Goal: Task Accomplishment & Management: Complete application form

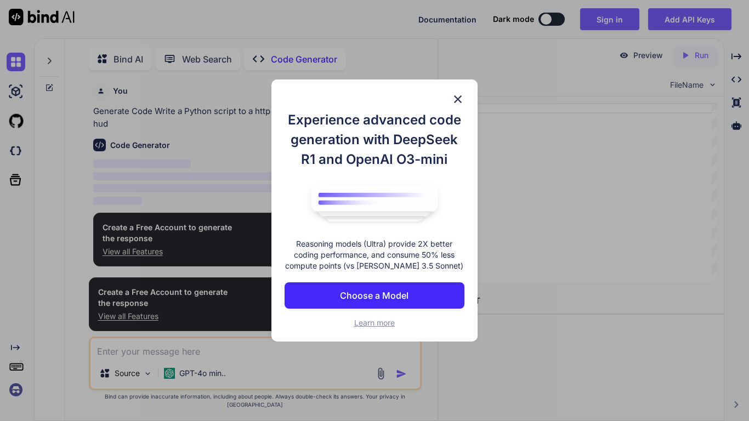
scroll to position [4, 0]
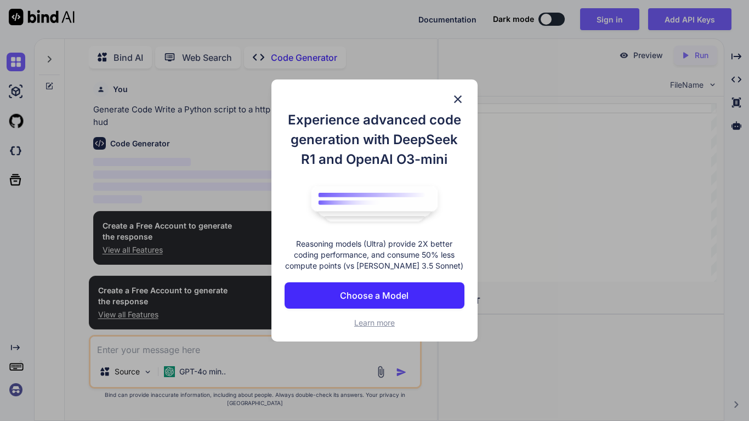
type textarea "x"
click at [393, 287] on button "Choose a Model" at bounding box center [374, 295] width 180 height 26
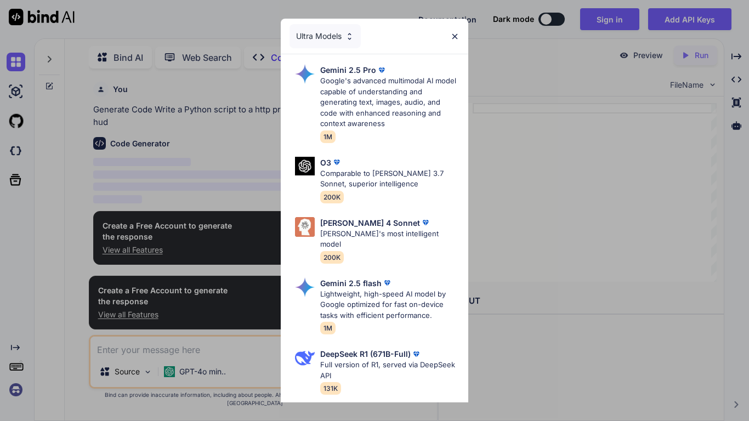
click at [311, 26] on div "Ultra Models" at bounding box center [324, 36] width 71 height 24
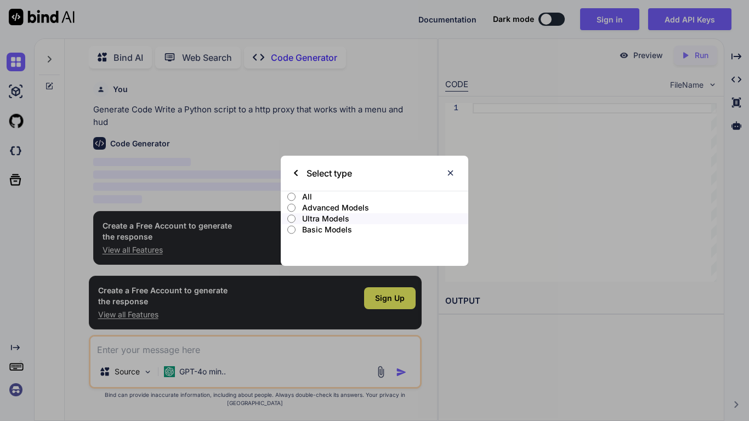
click at [298, 225] on label "Basic Models" at bounding box center [374, 229] width 187 height 11
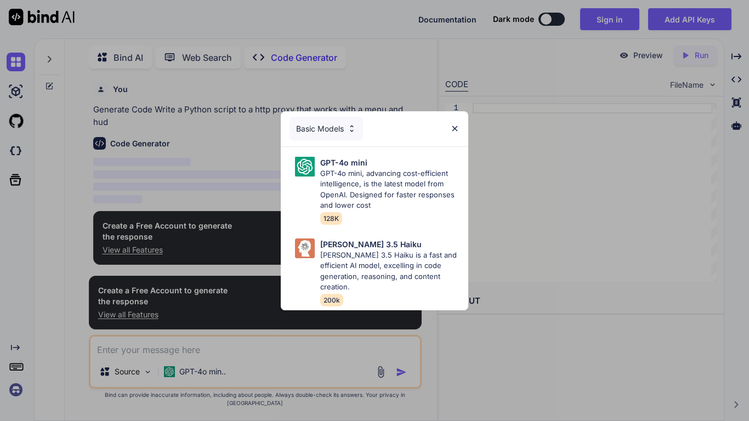
click at [357, 131] on div "Basic Models" at bounding box center [325, 129] width 73 height 24
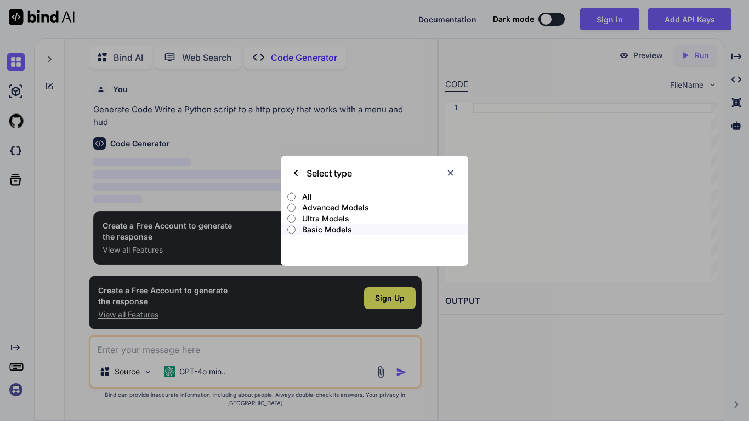
click at [296, 216] on label "Ultra Models" at bounding box center [374, 218] width 187 height 11
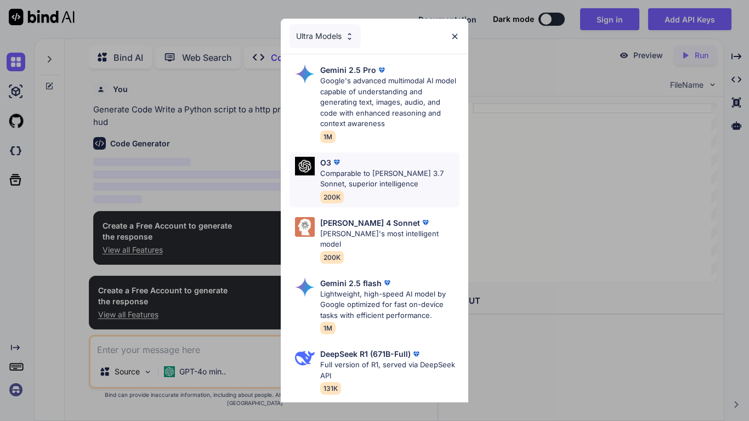
click at [330, 176] on p "Comparable to [PERSON_NAME] 3.7 Sonnet, superior intelligence" at bounding box center [389, 178] width 139 height 21
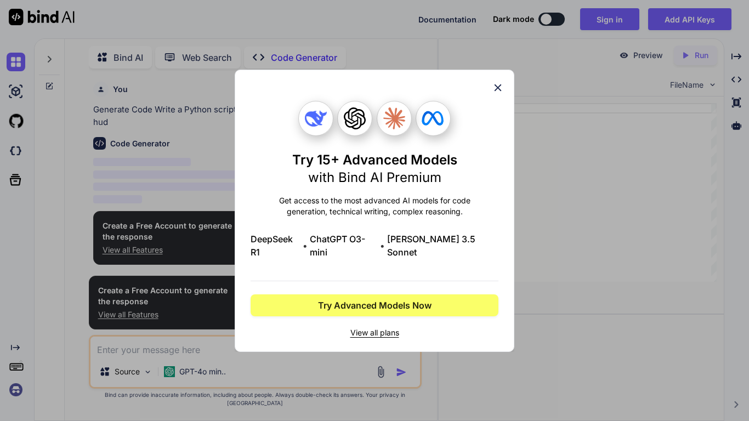
click at [501, 101] on div "Try 15+ Advanced Models with Bind AI Premium Get access to the most advanced AI…" at bounding box center [374, 211] width 279 height 282
click at [505, 102] on div "Try 15+ Advanced Models with Bind AI Premium Get access to the most advanced AI…" at bounding box center [374, 211] width 279 height 282
click at [500, 94] on icon at bounding box center [498, 88] width 12 height 12
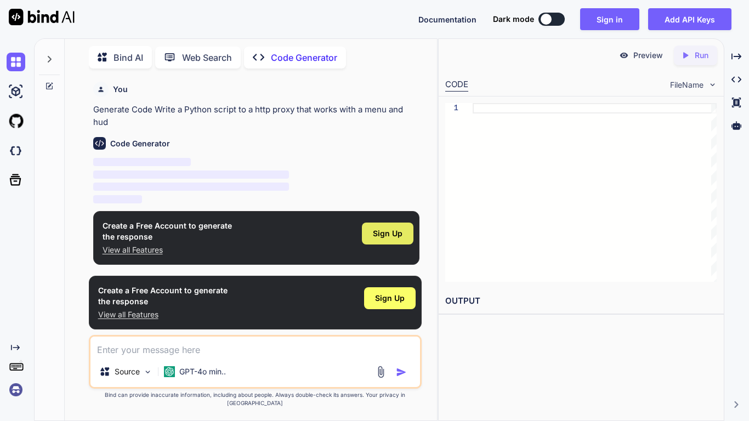
click at [405, 232] on div "Sign Up" at bounding box center [388, 233] width 52 height 22
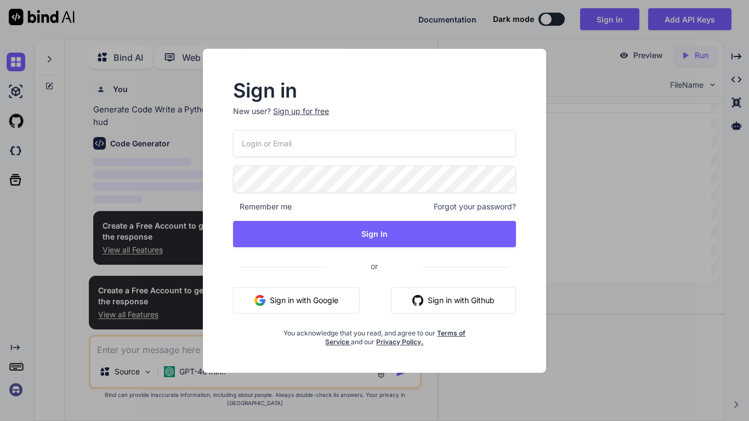
click at [446, 144] on input "email" at bounding box center [374, 143] width 283 height 27
click at [312, 296] on button "Sign in with Google" at bounding box center [296, 300] width 127 height 26
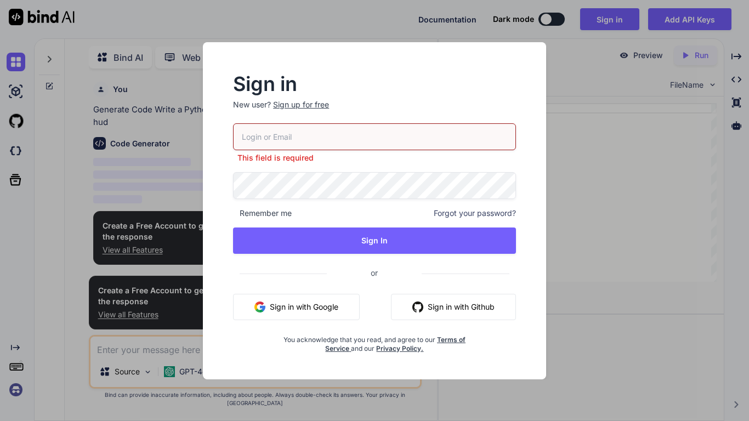
click at [413, 140] on input "email" at bounding box center [374, 136] width 283 height 27
paste input "[EMAIL_ADDRESS][DOMAIN_NAME]"
type input "[EMAIL_ADDRESS][DOMAIN_NAME]"
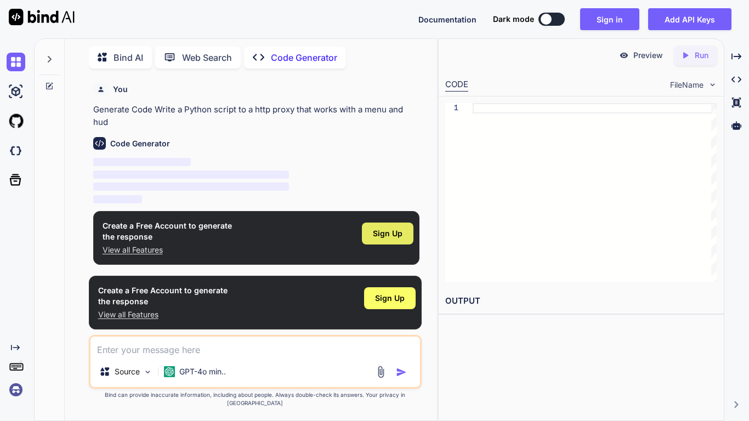
click at [395, 226] on div "Sign Up" at bounding box center [388, 233] width 52 height 22
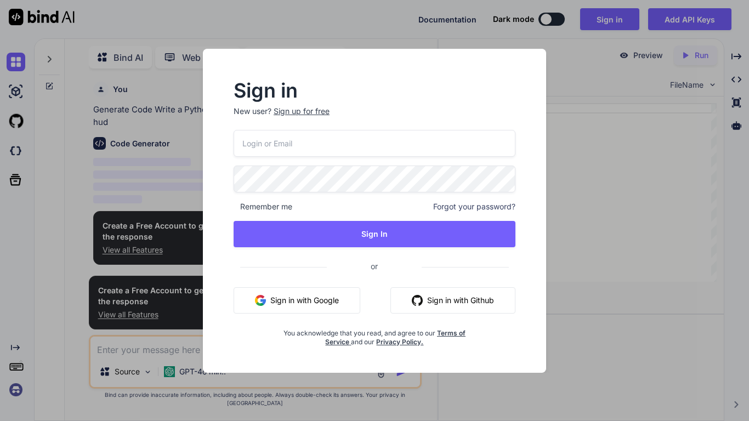
type input "[EMAIL_ADDRESS][DOMAIN_NAME]"
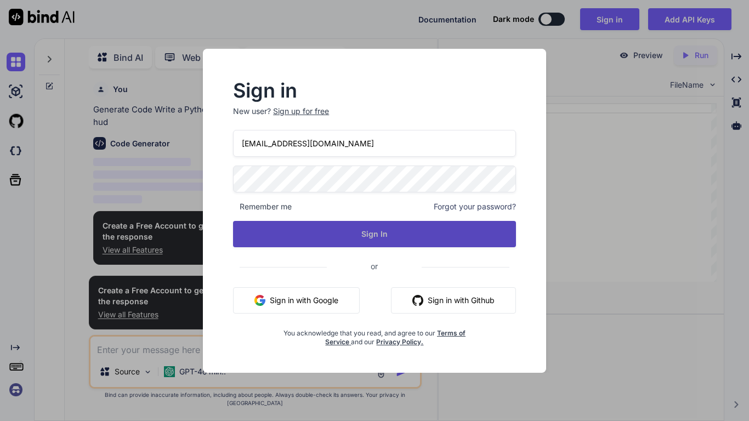
click at [448, 229] on button "Sign In" at bounding box center [374, 234] width 283 height 26
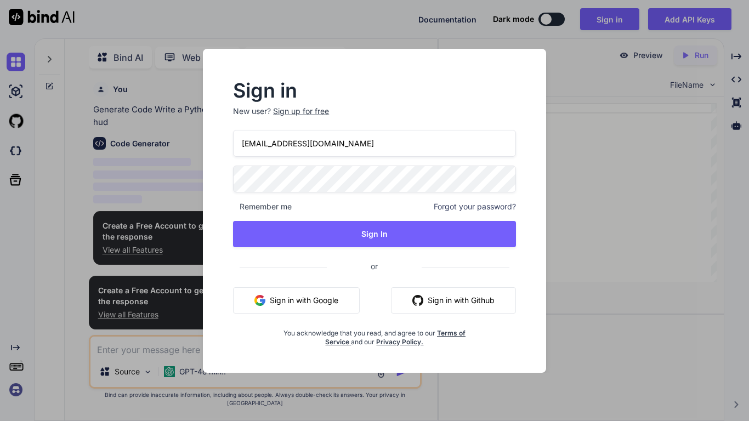
click at [306, 107] on div "Sign up for free" at bounding box center [301, 111] width 56 height 11
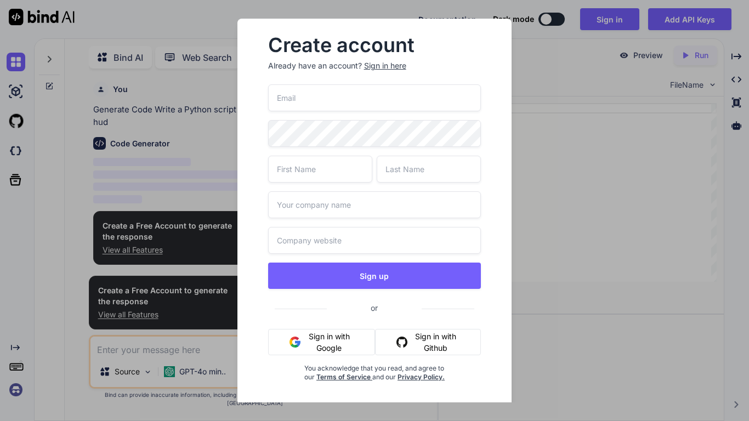
type input "[EMAIL_ADDRESS][DOMAIN_NAME]"
click at [343, 172] on input "text" at bounding box center [320, 169] width 104 height 27
type input "[PERSON_NAME]"
click at [432, 181] on input "text" at bounding box center [428, 169] width 104 height 27
type input "[PERSON_NAME]"
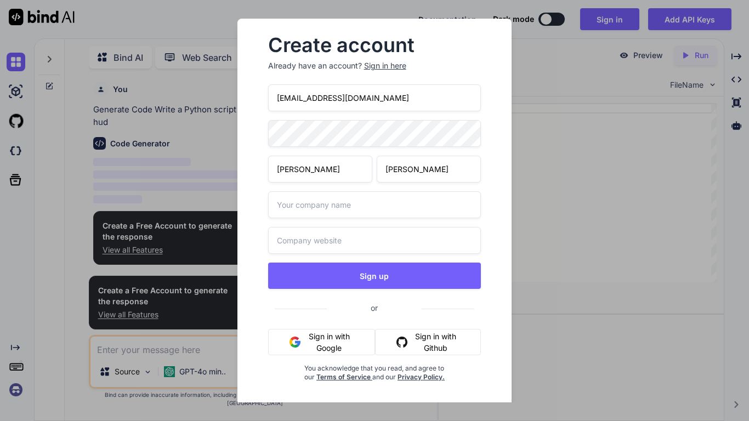
click at [328, 164] on input "[PERSON_NAME]" at bounding box center [320, 169] width 104 height 27
type input "j"
type input "[PERSON_NAME]"
click at [432, 166] on input "[PERSON_NAME]" at bounding box center [428, 169] width 104 height 27
type input "c"
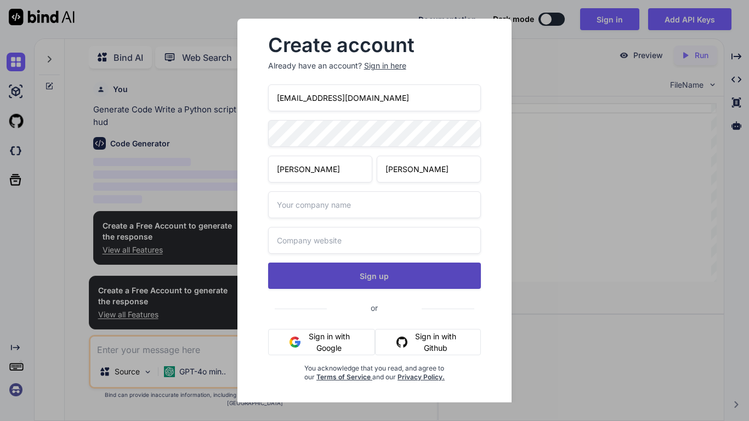
type input "[PERSON_NAME]"
click at [394, 272] on button "Sign up" at bounding box center [374, 275] width 213 height 26
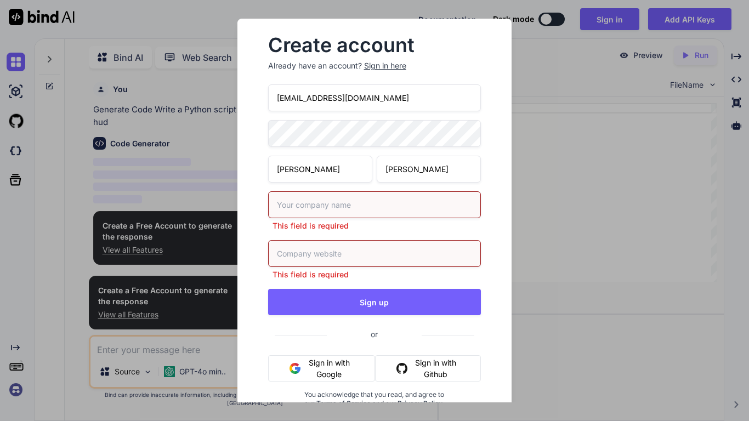
click at [341, 207] on input "text" at bounding box center [374, 204] width 213 height 27
type input "[PERSON_NAME]"
click at [324, 254] on div "This field is required" at bounding box center [374, 260] width 213 height 40
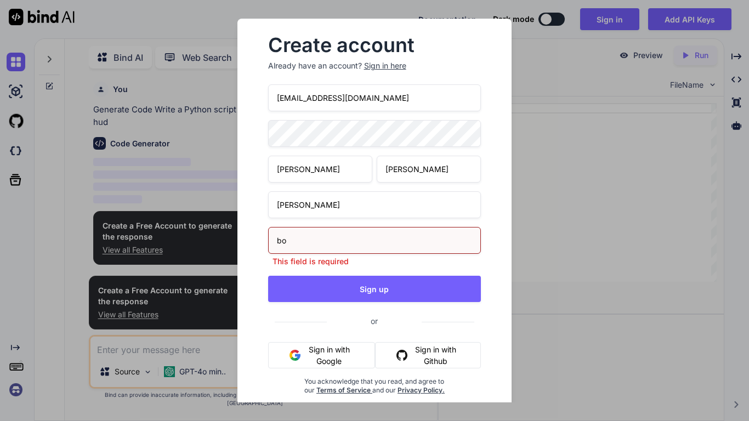
type input "b"
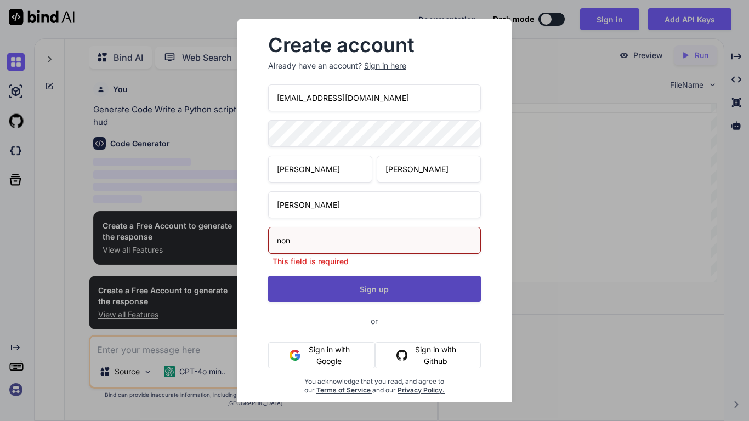
type input "non"
click at [319, 276] on button "Sign up" at bounding box center [374, 289] width 213 height 26
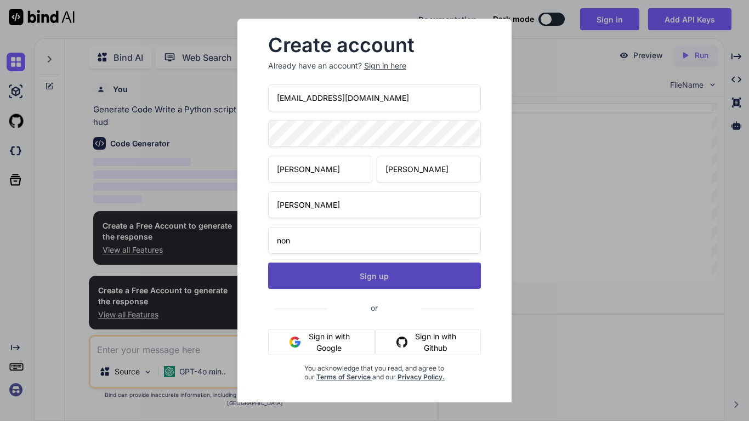
click at [423, 280] on button "Sign up" at bounding box center [374, 275] width 213 height 26
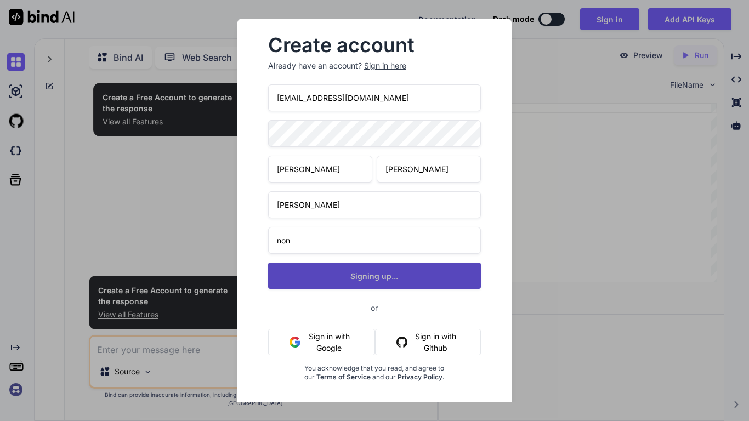
type textarea "x"
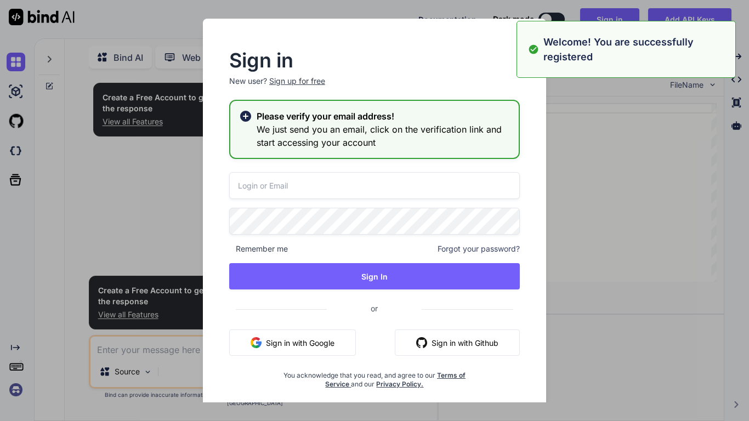
type input "[EMAIL_ADDRESS][DOMAIN_NAME]"
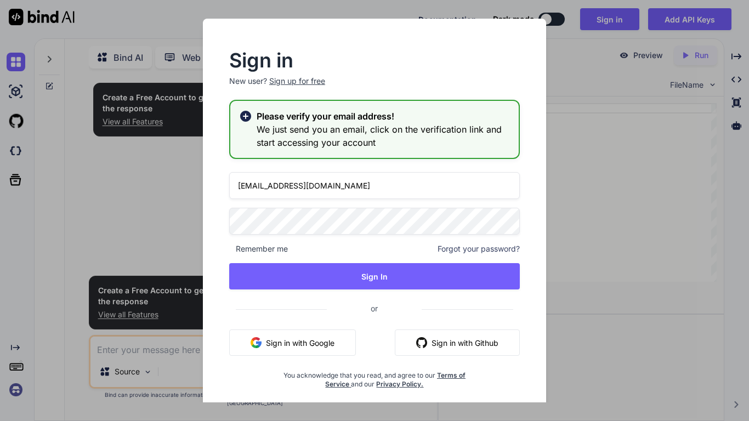
click at [244, 118] on icon at bounding box center [245, 116] width 11 height 11
click at [427, 342] on button "Sign in with Github" at bounding box center [457, 342] width 125 height 26
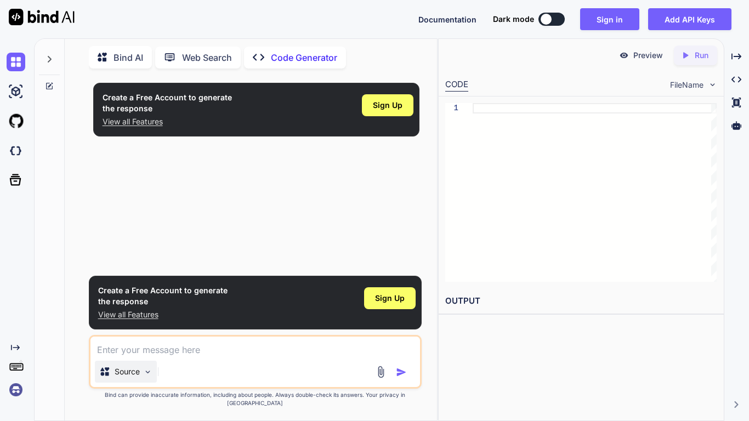
click at [140, 380] on div "Source" at bounding box center [126, 372] width 62 height 22
type textarea "x"
